Goal: Information Seeking & Learning: Learn about a topic

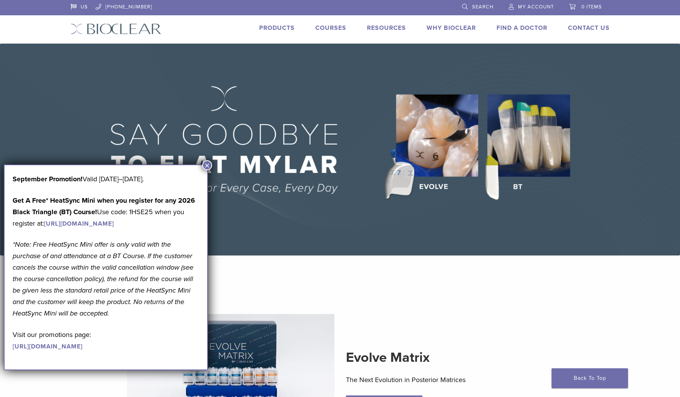
click at [208, 164] on button "×" at bounding box center [207, 165] width 10 height 10
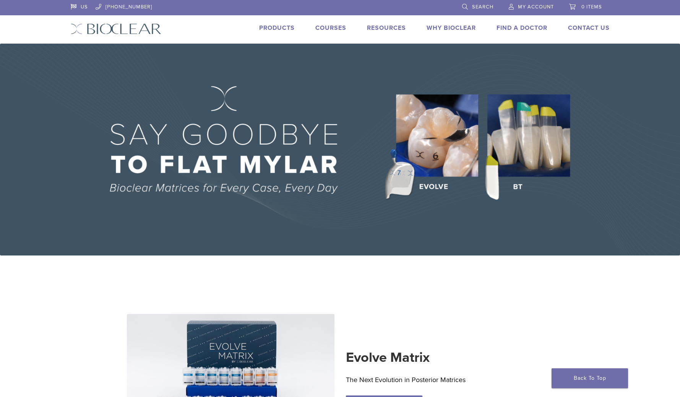
click at [269, 29] on link "Products" at bounding box center [277, 28] width 36 height 8
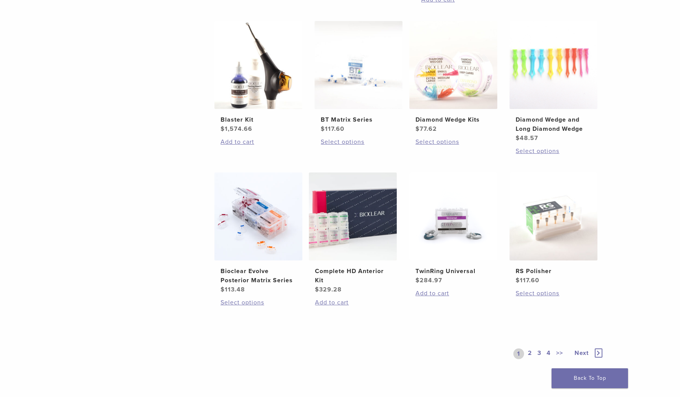
scroll to position [445, 0]
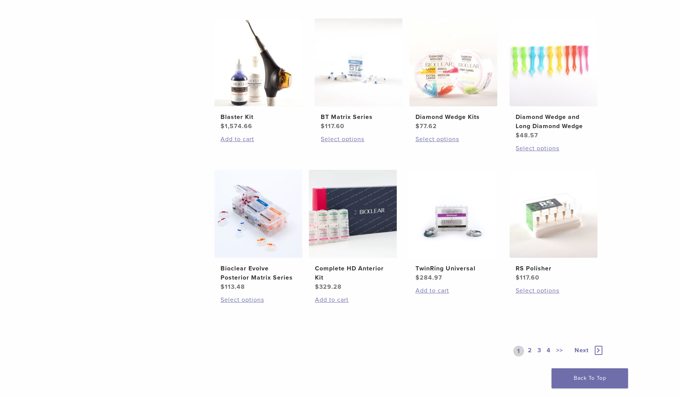
click at [486, 166] on ul "Evolve All-in-One Kit $ 745.16 Add to cart Black Triangle (BT) Kit $ 470.40 Add…" at bounding box center [409, 94] width 413 height 454
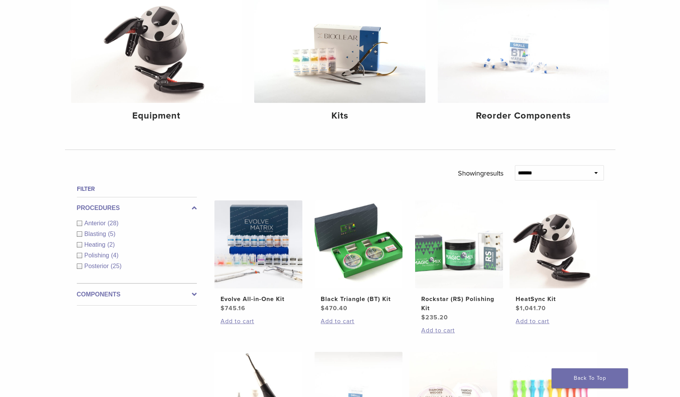
scroll to position [0, 0]
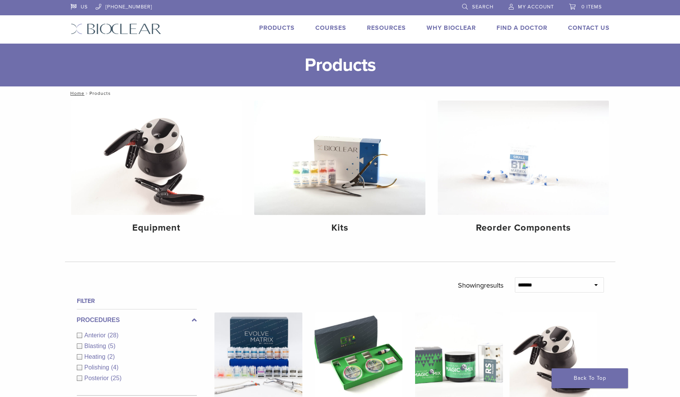
click at [453, 29] on link "Why Bioclear" at bounding box center [451, 28] width 49 height 8
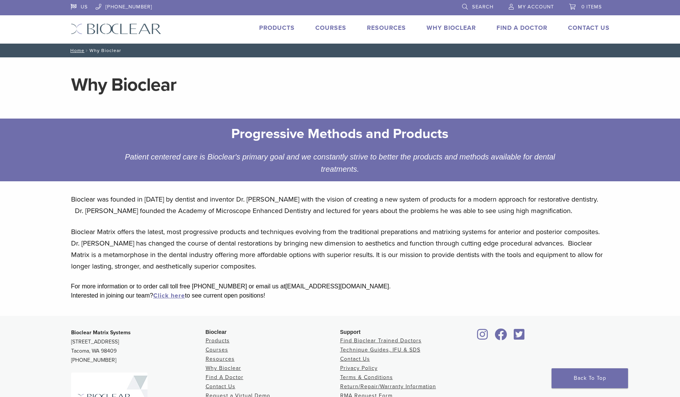
click at [183, 201] on p "Bioclear was founded in [DATE] by dentist and inventor Dr. [PERSON_NAME] with t…" at bounding box center [340, 204] width 538 height 23
click at [171, 212] on p "Bioclear was founded in [DATE] by dentist and inventor Dr. [PERSON_NAME] with t…" at bounding box center [340, 204] width 538 height 23
click at [177, 232] on p "Bioclear Matrix offers the latest, most progressive products and techniques evo…" at bounding box center [340, 249] width 538 height 46
click at [197, 232] on p "Bioclear Matrix offers the latest, most progressive products and techniques evo…" at bounding box center [340, 249] width 538 height 46
click at [163, 242] on p "Bioclear Matrix offers the latest, most progressive products and techniques evo…" at bounding box center [340, 249] width 538 height 46
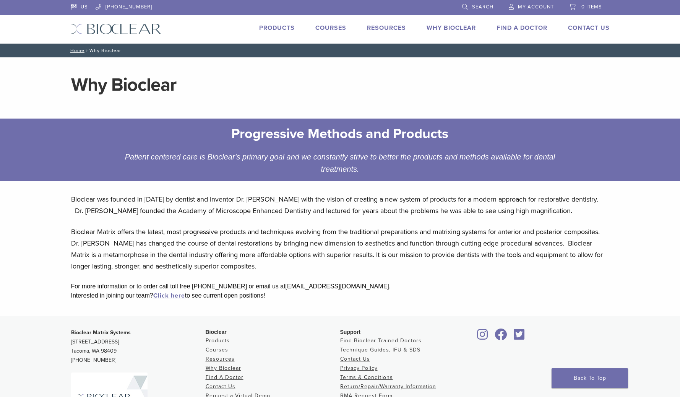
click at [163, 242] on p "Bioclear Matrix offers the latest, most progressive products and techniques evo…" at bounding box center [340, 249] width 538 height 46
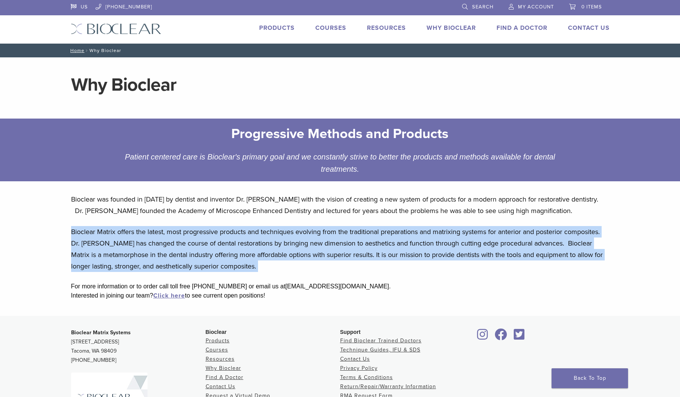
click at [163, 242] on p "Bioclear Matrix offers the latest, most progressive products and techniques evo…" at bounding box center [340, 249] width 538 height 46
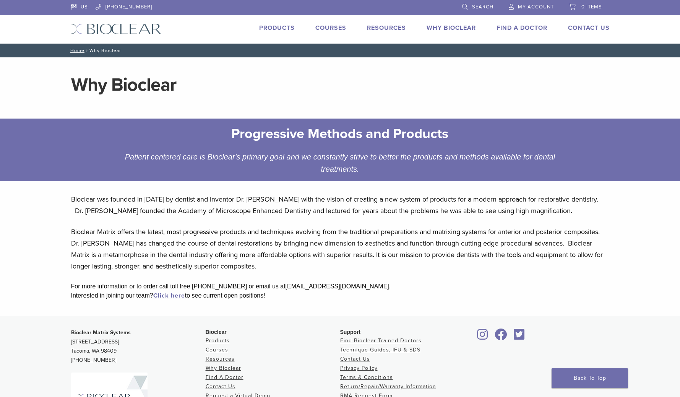
click at [163, 242] on p "Bioclear Matrix offers the latest, most progressive products and techniques evo…" at bounding box center [340, 249] width 538 height 46
click at [443, 28] on link "Why Bioclear" at bounding box center [451, 28] width 49 height 8
